Goal: Task Accomplishment & Management: Manage account settings

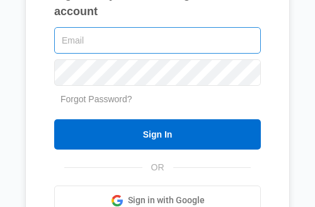
type input "[PERSON_NAME][EMAIL_ADDRESS][PERSON_NAME][DOMAIN_NAME]"
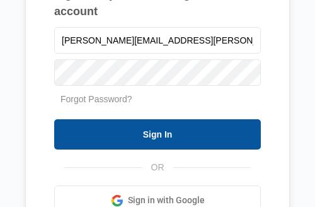
click at [149, 132] on input "Sign In" at bounding box center [157, 134] width 207 height 30
